Goal: Task Accomplishment & Management: Manage account settings

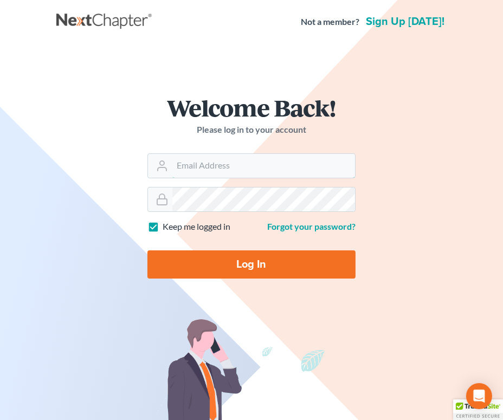
type input "[PERSON_NAME][EMAIL_ADDRESS][DOMAIN_NAME]"
click at [263, 265] on input "Log In" at bounding box center [252, 265] width 208 height 28
type input "Thinking..."
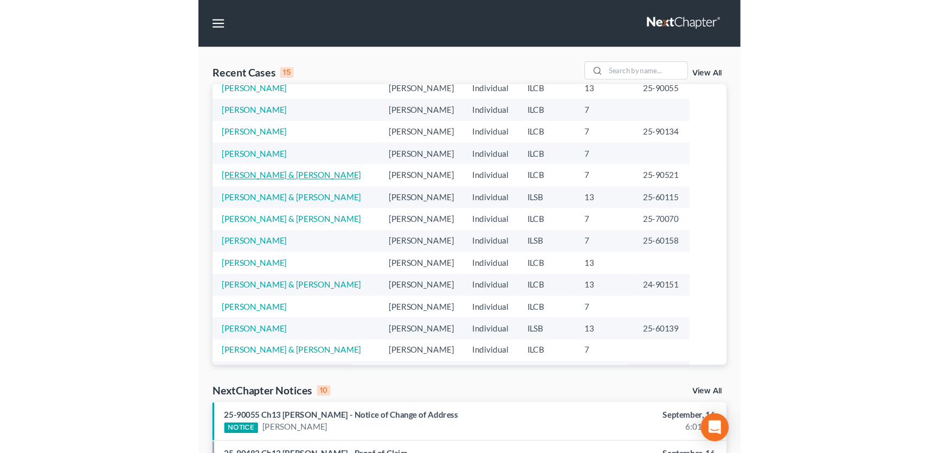
scroll to position [74, 0]
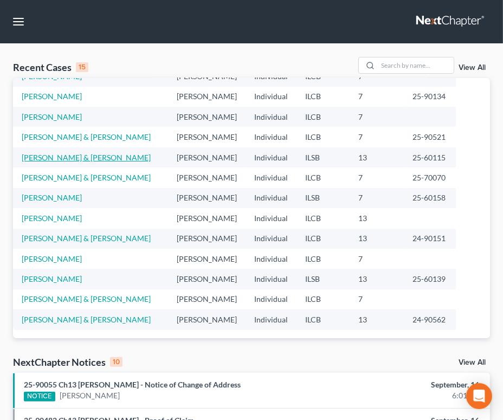
click at [76, 159] on link "[PERSON_NAME] & [PERSON_NAME]" at bounding box center [86, 157] width 129 height 9
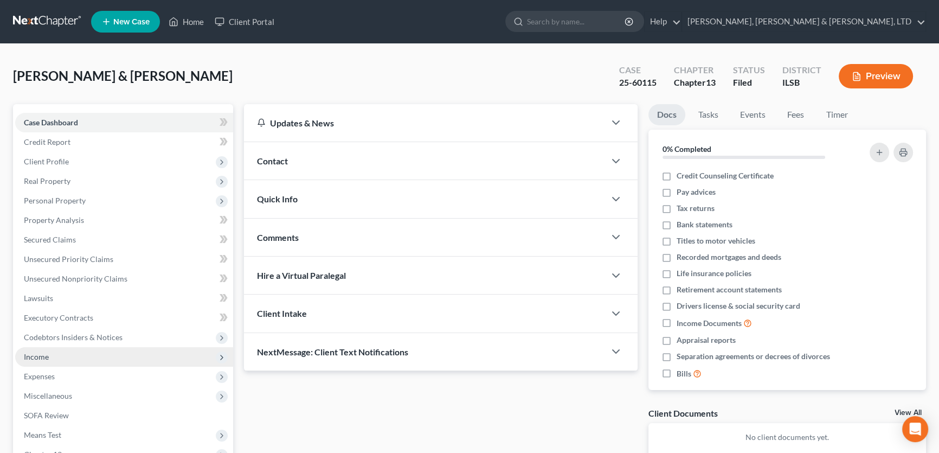
drag, startPoint x: 46, startPoint y: 358, endPoint x: 81, endPoint y: 358, distance: 34.7
click at [47, 358] on span "Income" at bounding box center [36, 356] width 25 height 9
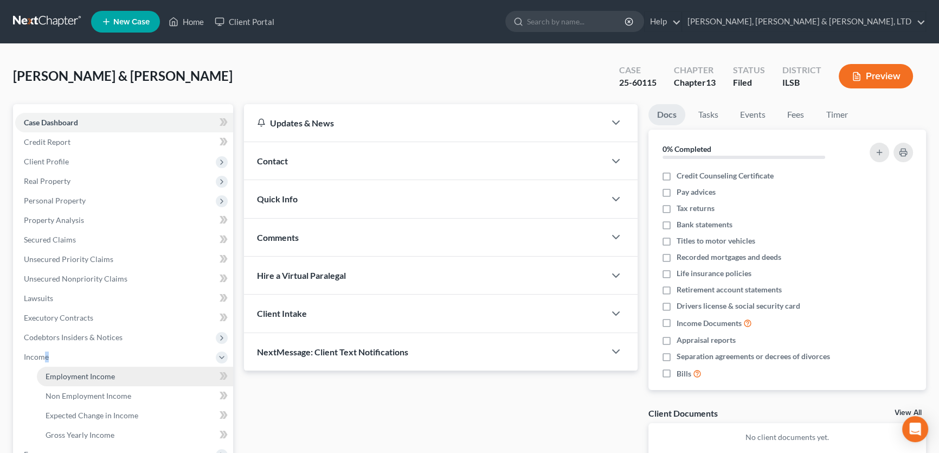
click at [88, 379] on span "Employment Income" at bounding box center [80, 376] width 69 height 9
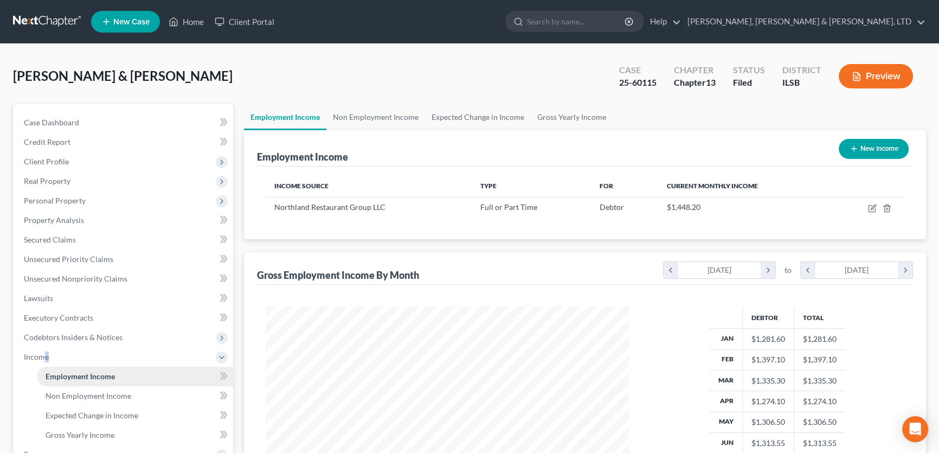
scroll to position [194, 385]
click at [360, 211] on div "Northland Restaurant Group LLC" at bounding box center [368, 207] width 189 height 11
click at [510, 17] on link "Smith, Pappas & Jones, LTD" at bounding box center [804, 22] width 244 height 20
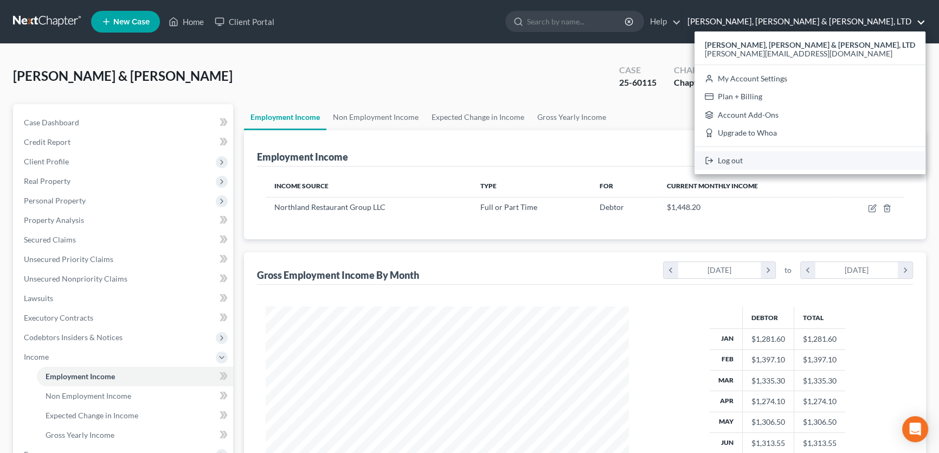
click at [510, 157] on link "Log out" at bounding box center [810, 160] width 231 height 18
